Goal: Task Accomplishment & Management: Manage account settings

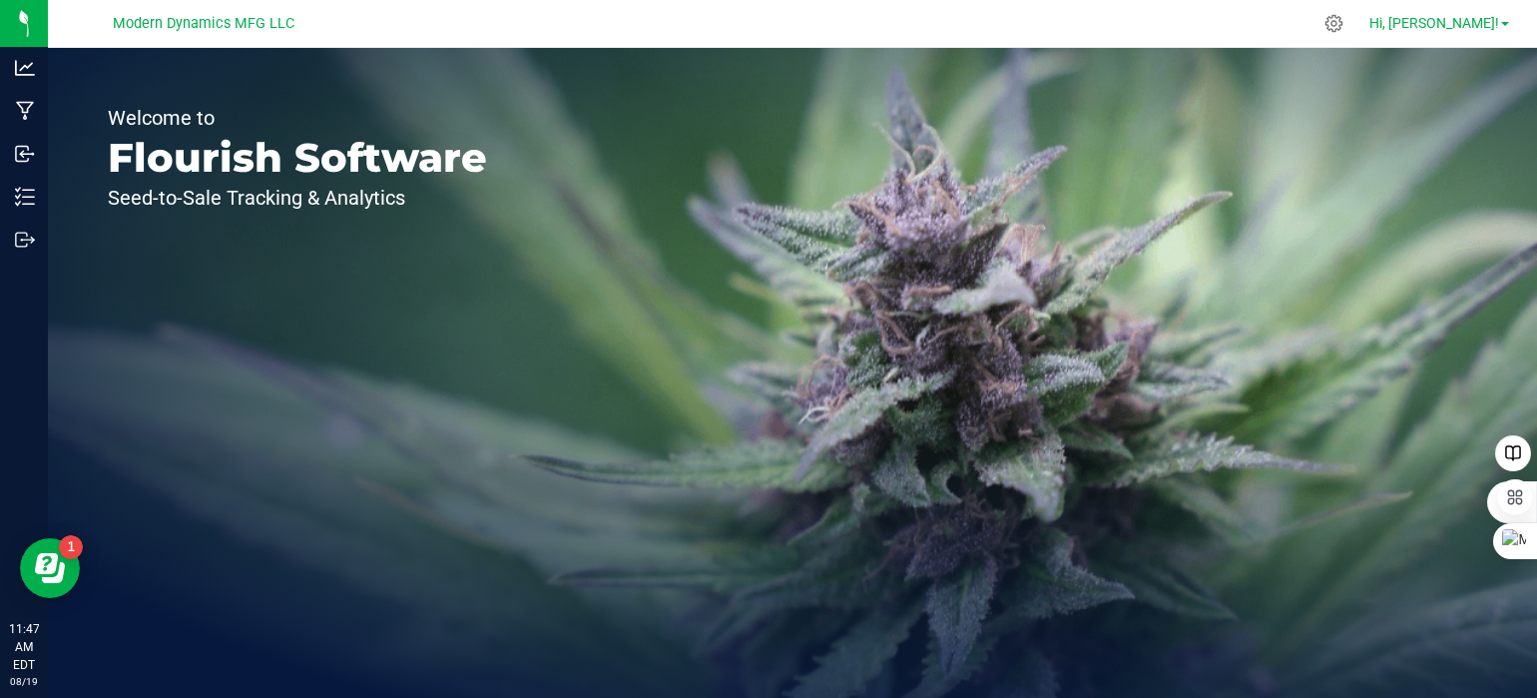
click at [1507, 21] on link "Hi, [PERSON_NAME]!" at bounding box center [1439, 23] width 156 height 21
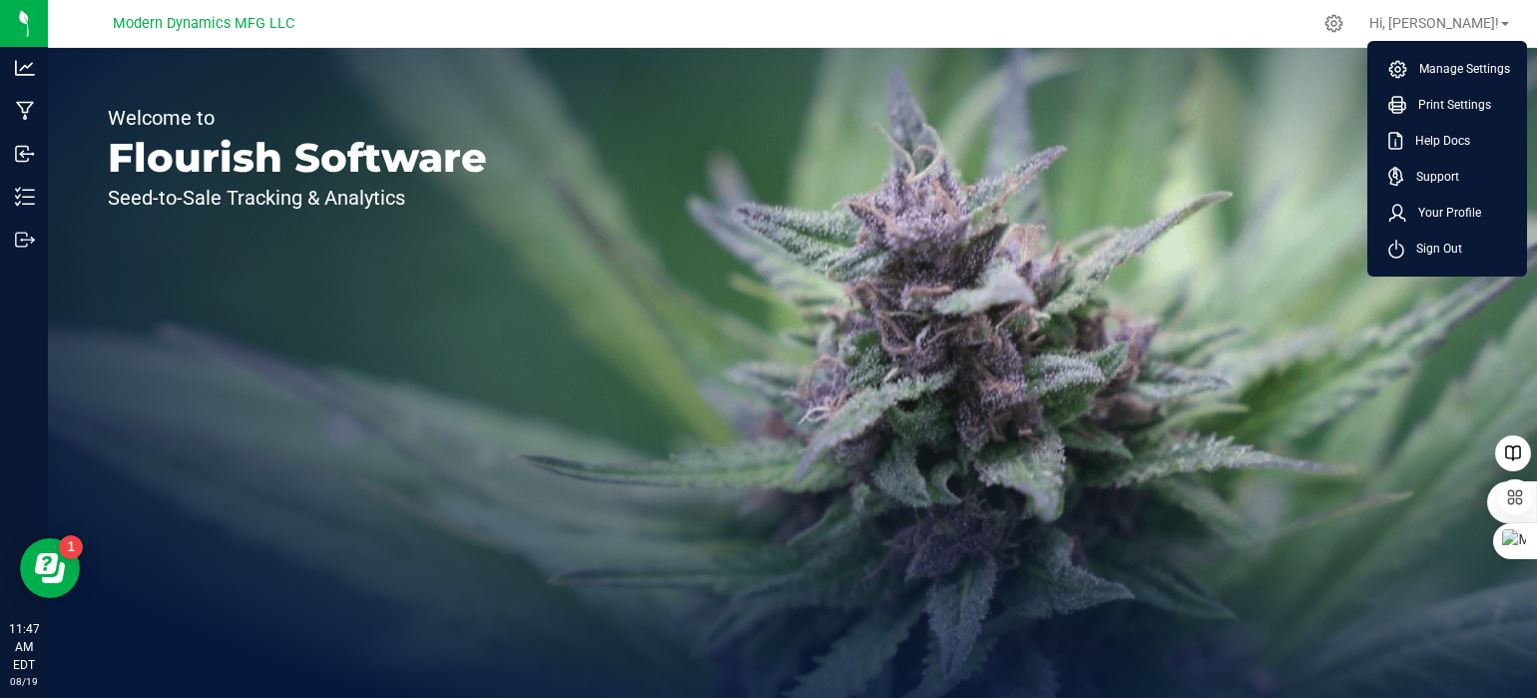
click at [1060, 258] on div "Welcome to Flourish Software Seed-to-Sale Tracking & Analytics" at bounding box center [792, 373] width 1489 height 650
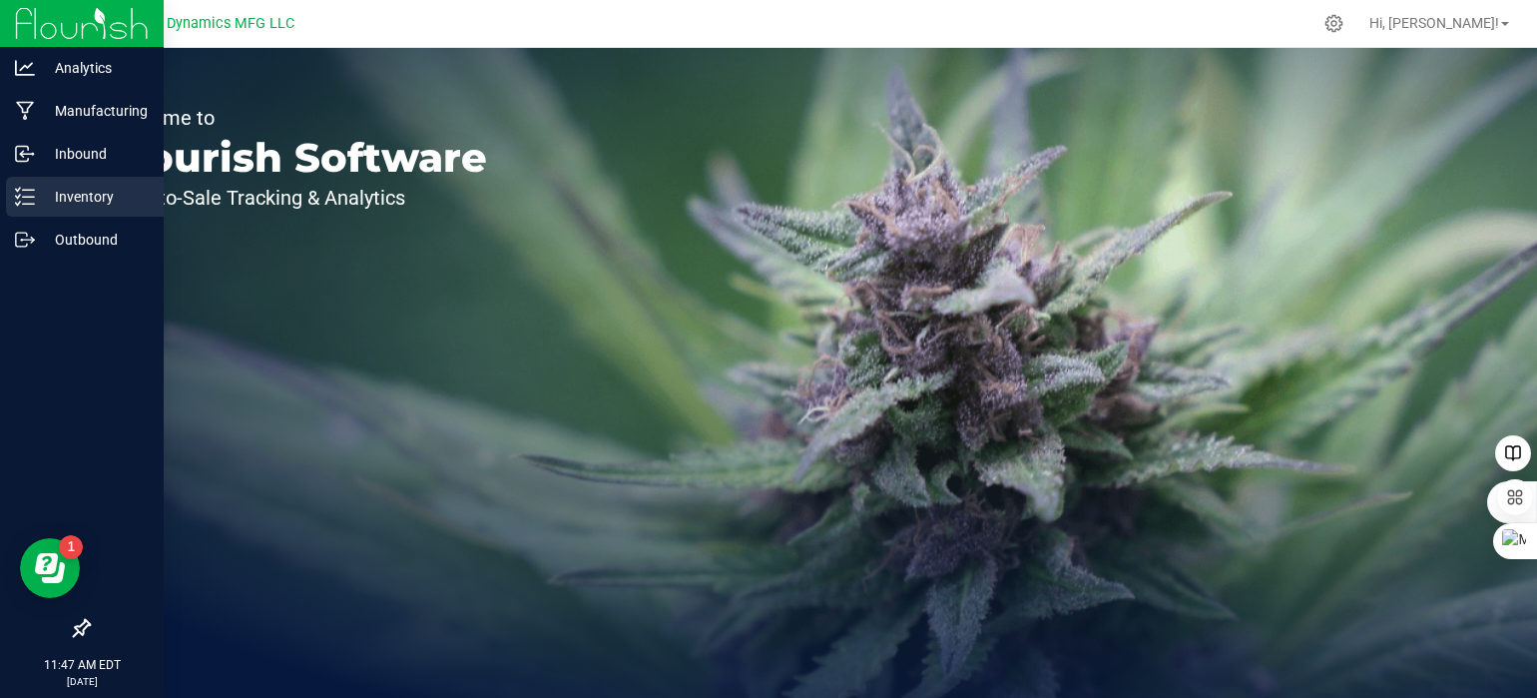
click at [26, 199] on icon at bounding box center [25, 197] width 20 height 20
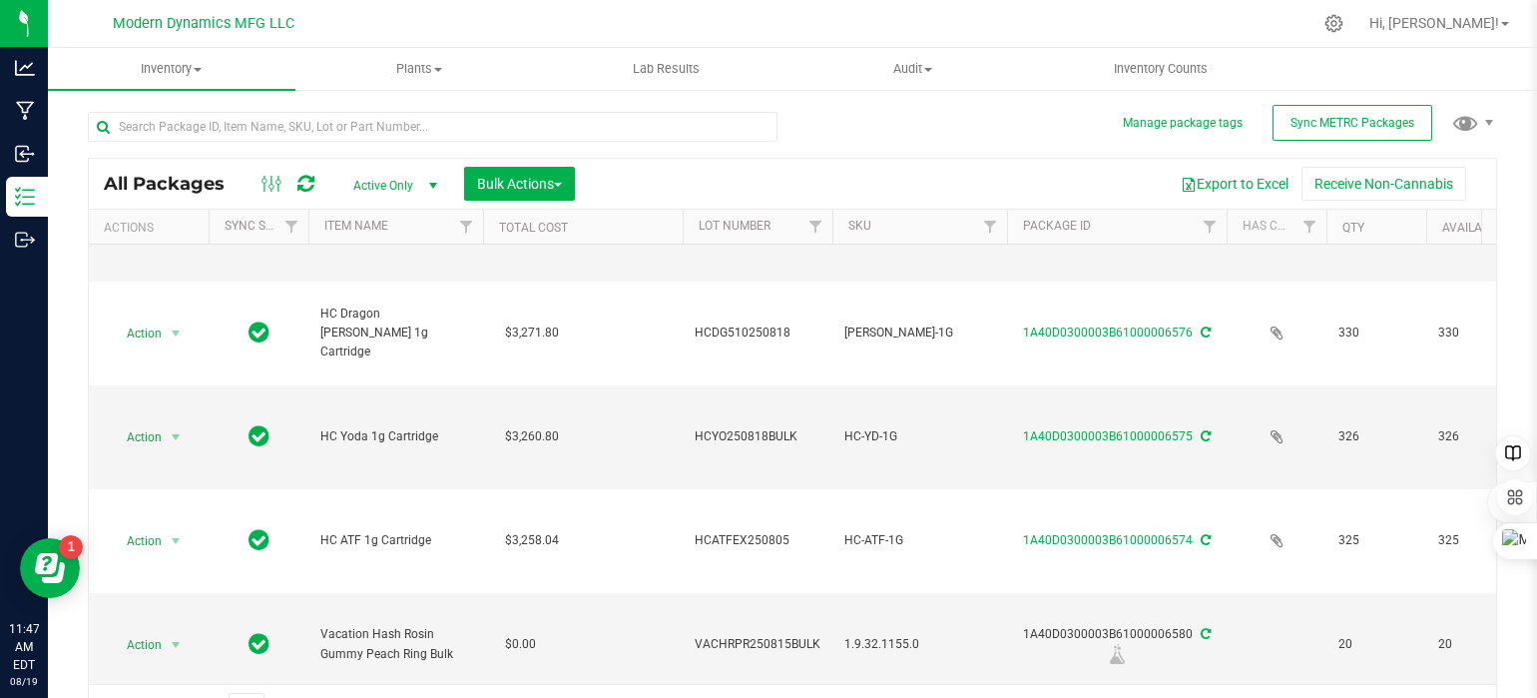
scroll to position [200, 0]
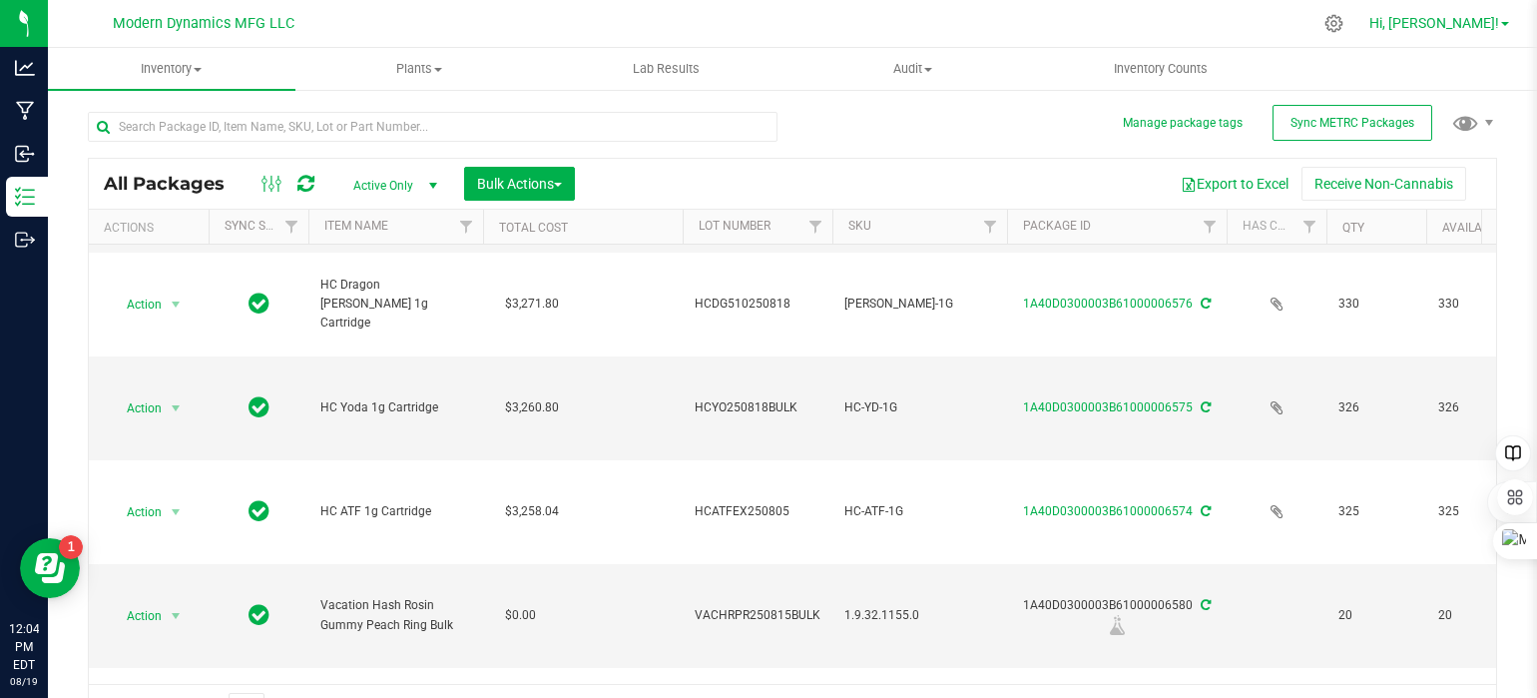
click at [1509, 23] on link "Hi, [PERSON_NAME]!" at bounding box center [1439, 23] width 156 height 21
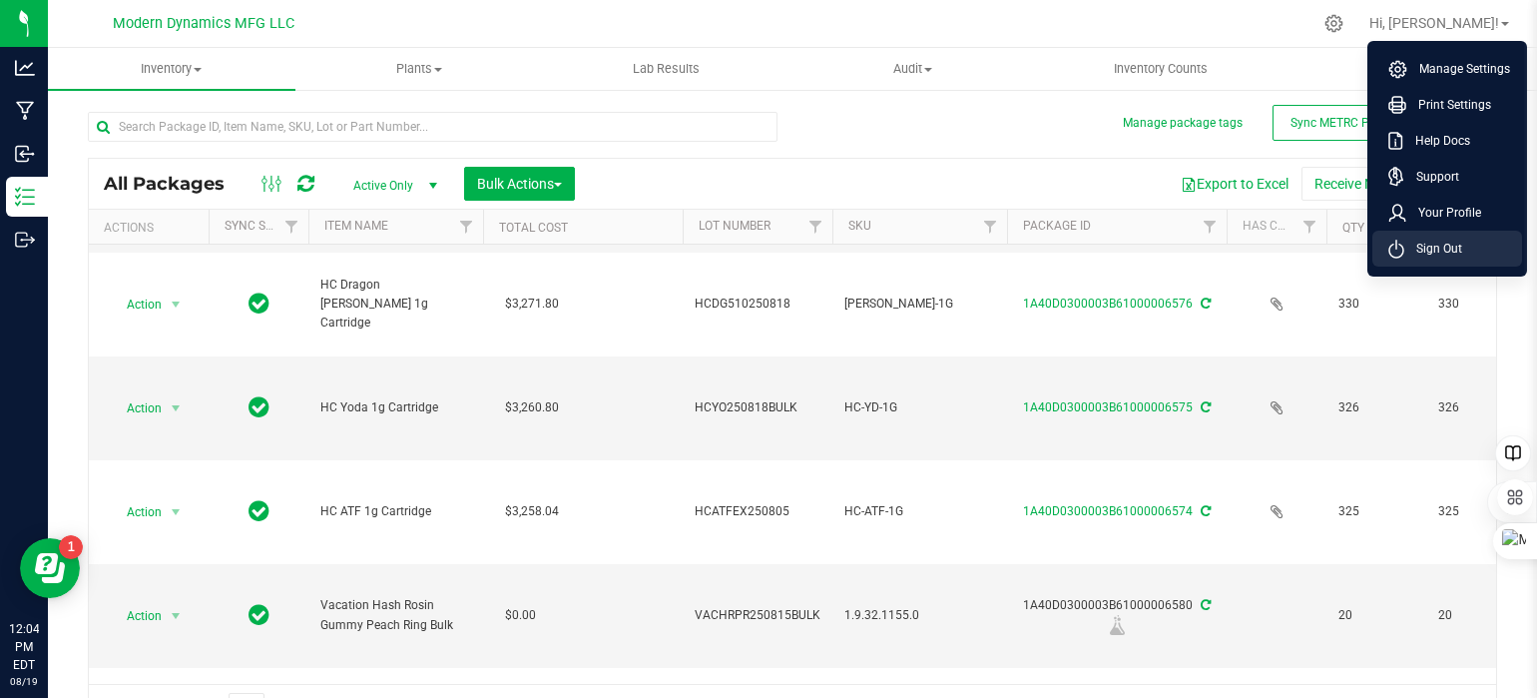
click at [1422, 246] on span "Sign Out" at bounding box center [1433, 248] width 58 height 20
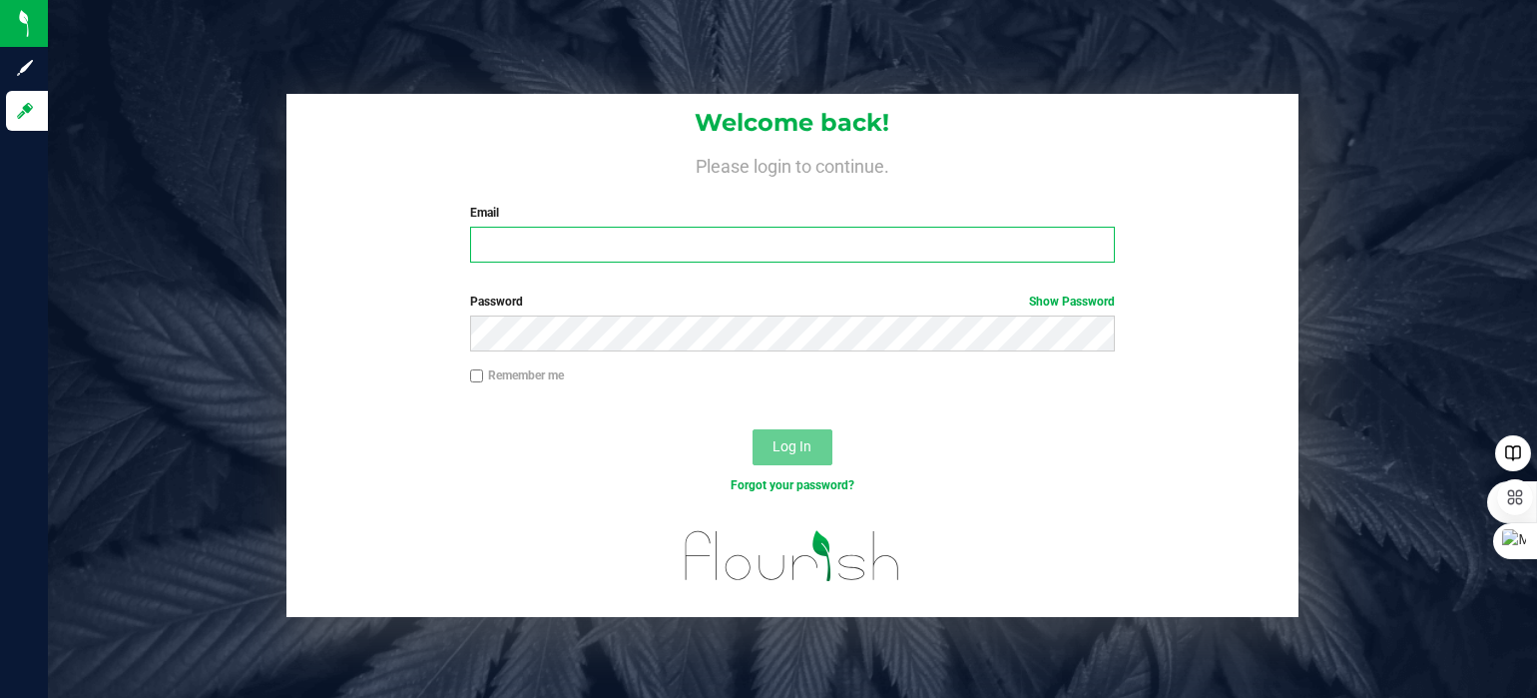
click at [549, 243] on input "Email" at bounding box center [792, 245] width 645 height 36
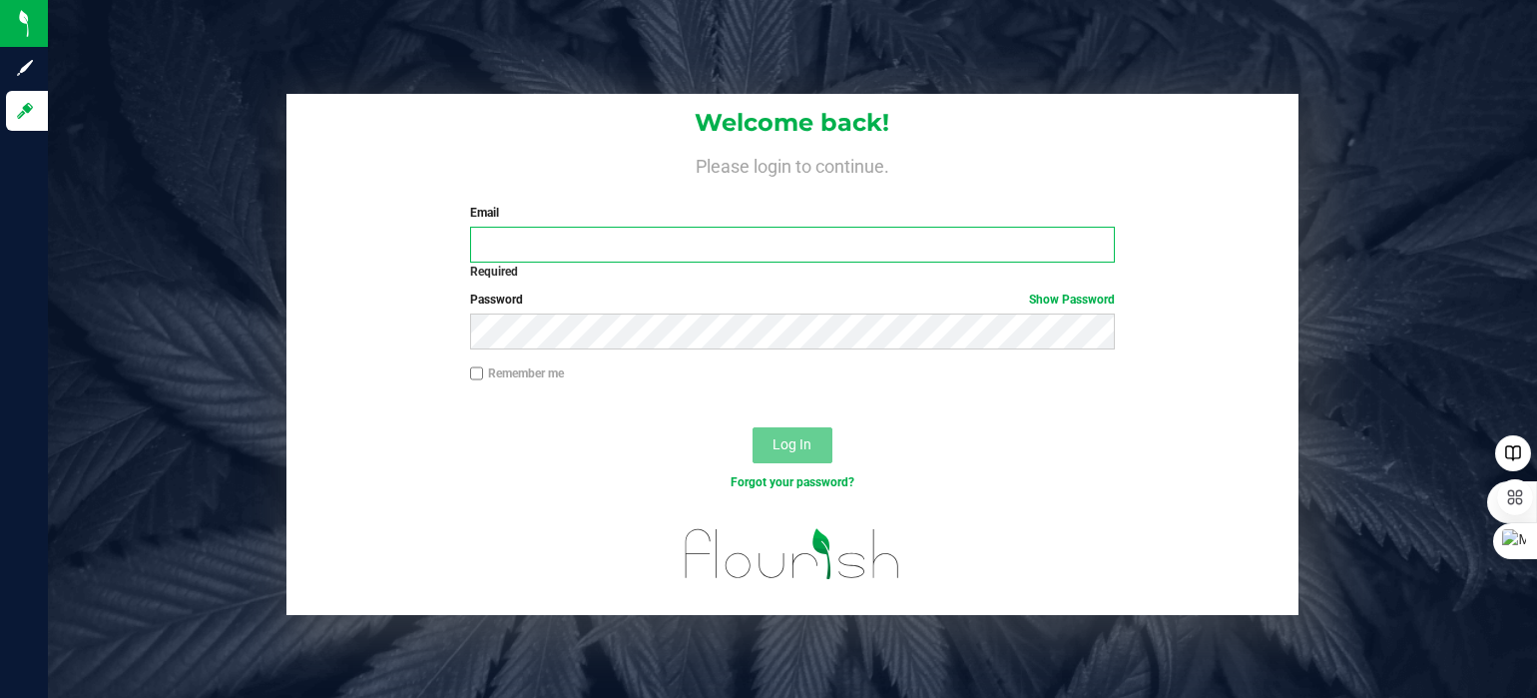
click at [613, 235] on input "Email" at bounding box center [792, 245] width 645 height 36
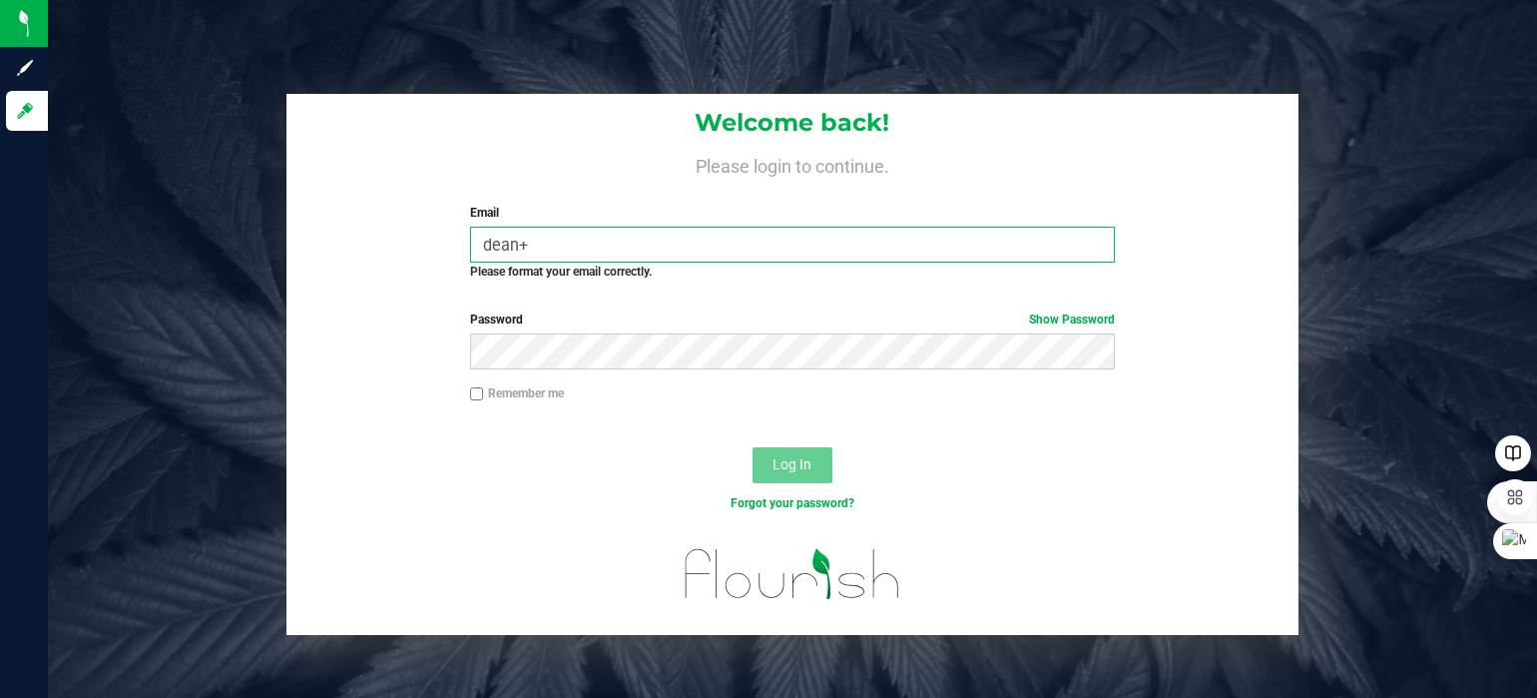
type input "[PERSON_NAME][EMAIL_ADDRESS][DOMAIN_NAME]"
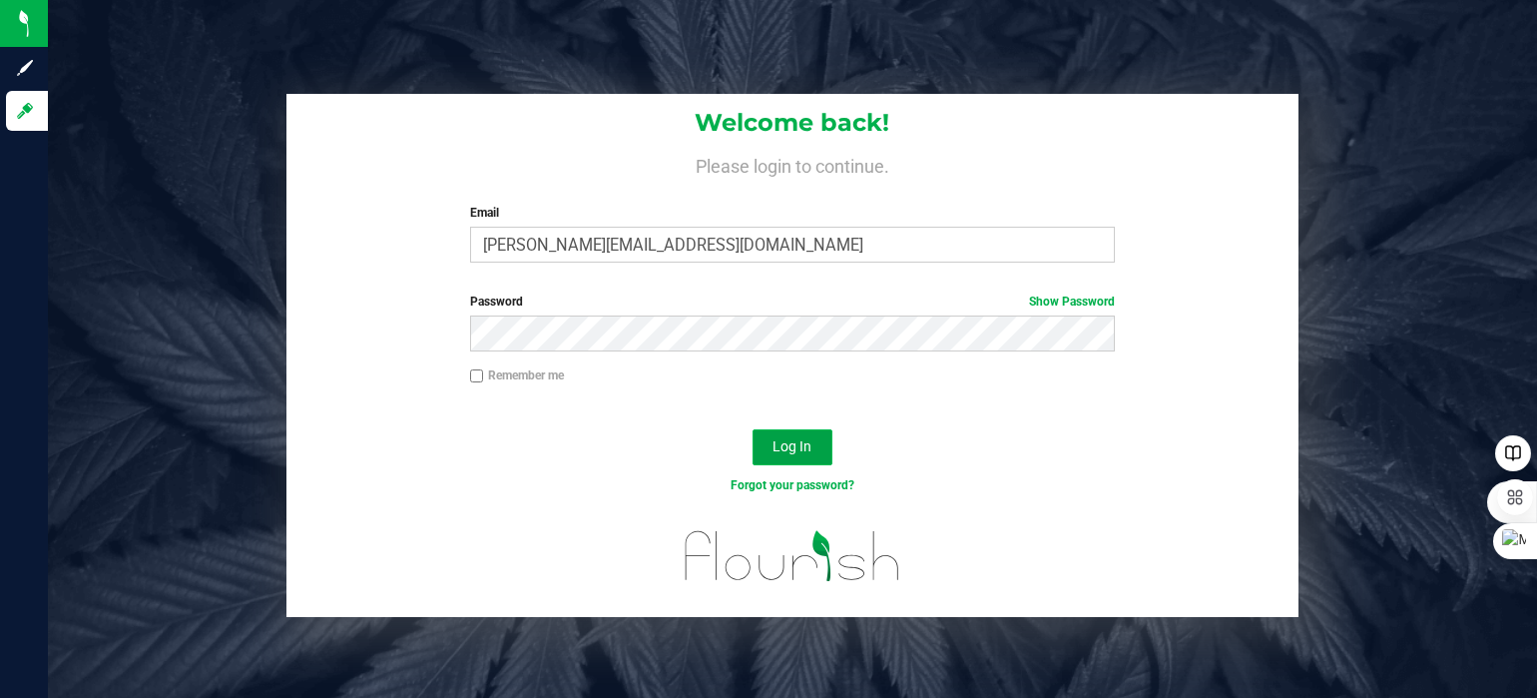
click at [794, 442] on span "Log In" at bounding box center [791, 446] width 39 height 16
